Goal: Task Accomplishment & Management: Manage account settings

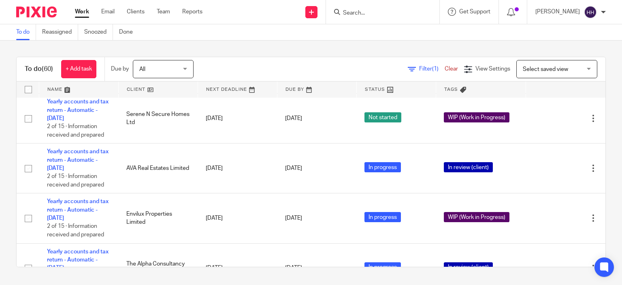
scroll to position [177, 0]
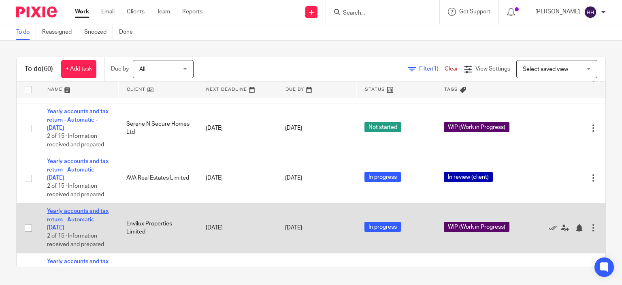
click at [82, 230] on link "Yearly accounts and tax return - Automatic - [DATE]" at bounding box center [78, 219] width 62 height 22
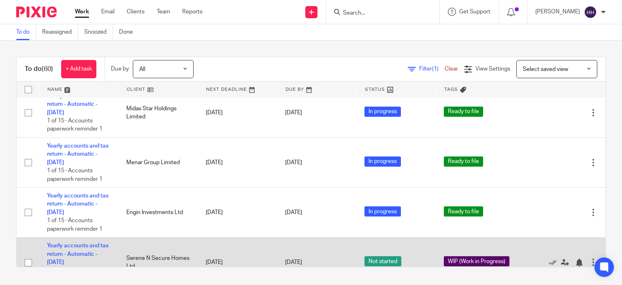
scroll to position [0, 0]
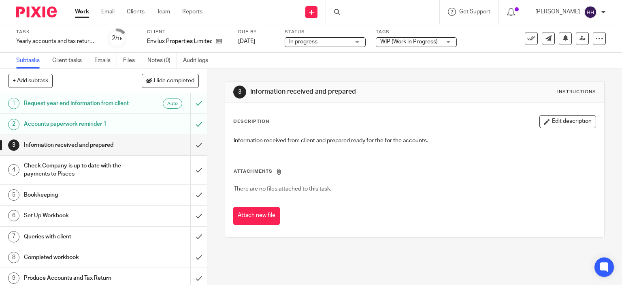
click at [323, 38] on span "In progress" at bounding box center [319, 42] width 61 height 9
click at [384, 43] on span "WIP (Work in Progress)" at bounding box center [408, 42] width 57 height 6
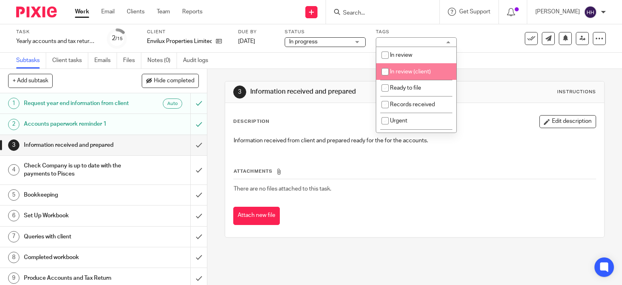
click at [396, 67] on li "In review (client)" at bounding box center [416, 71] width 80 height 17
checkbox input "false"
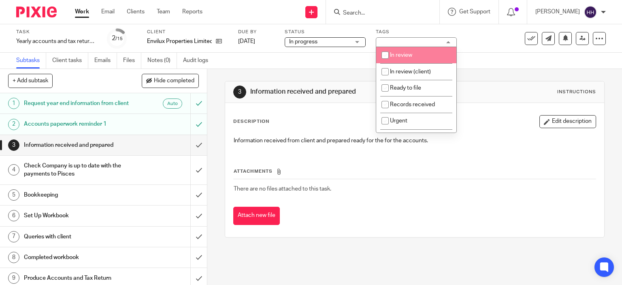
click at [397, 57] on span "In review" at bounding box center [401, 55] width 22 height 6
checkbox input "true"
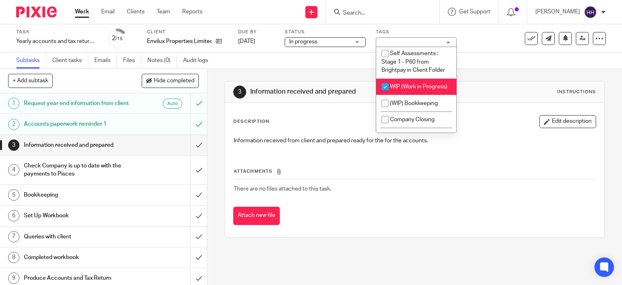
scroll to position [738, 0]
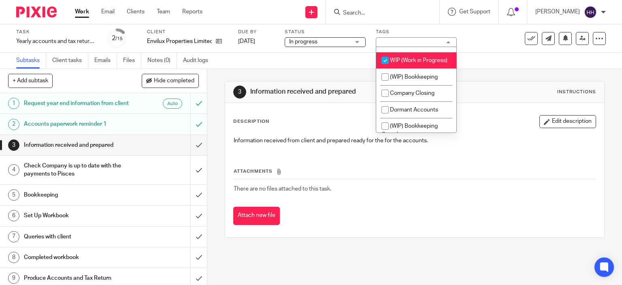
click at [406, 68] on li "WIP (Work in Progress)" at bounding box center [416, 60] width 80 height 17
checkbox input "false"
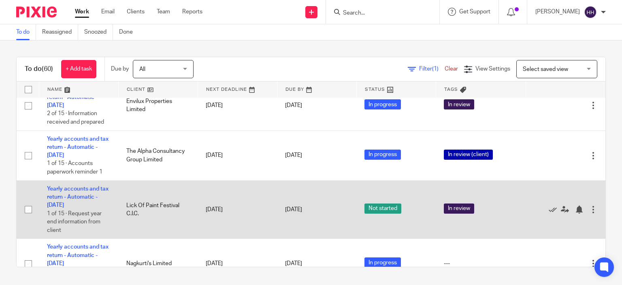
scroll to position [301, 0]
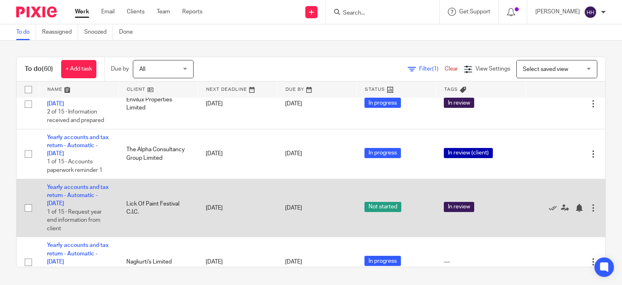
click at [66, 200] on td "Yearly accounts and tax return - Automatic - December 2023 1 of 15 · Request ye…" at bounding box center [78, 208] width 79 height 58
click at [66, 197] on link "Yearly accounts and tax return - Automatic - [DATE]" at bounding box center [78, 195] width 62 height 22
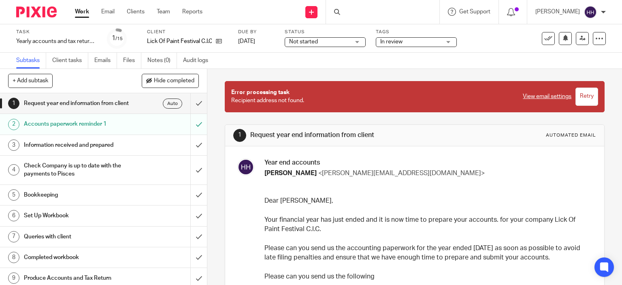
click at [387, 40] on span "In review" at bounding box center [391, 42] width 22 height 6
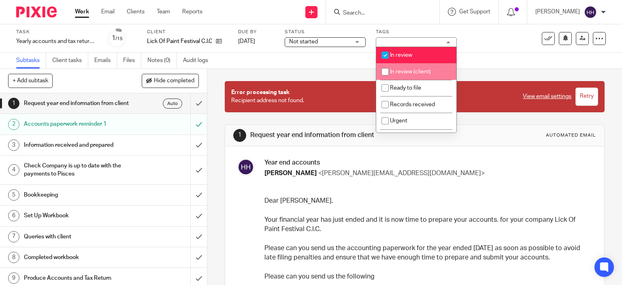
click at [400, 73] on span "In review (client)" at bounding box center [410, 72] width 41 height 6
checkbox input "true"
click at [392, 52] on span "In review" at bounding box center [401, 55] width 22 height 6
checkbox input "false"
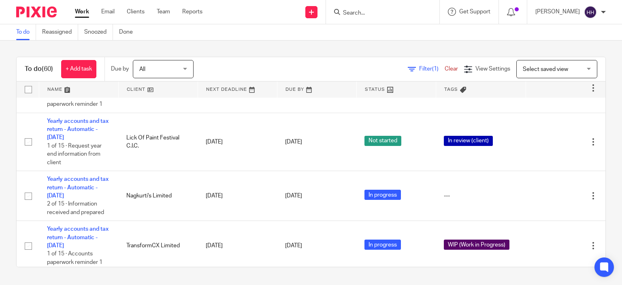
scroll to position [367, 0]
